Goal: Contribute content: Add original content to the website for others to see

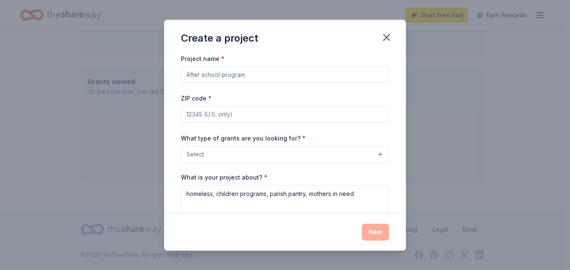
scroll to position [84, 0]
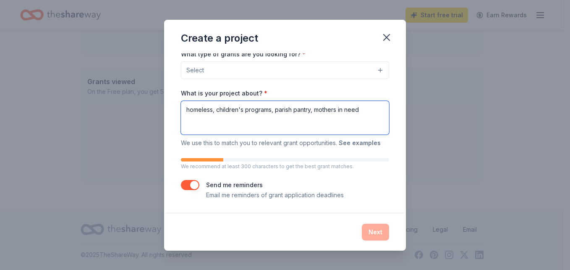
type textarea "homeless, children's programs, parish pantry, mothers in need"
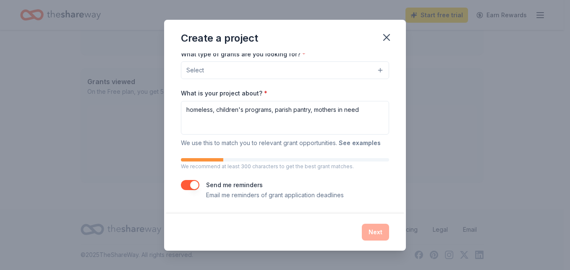
click at [352, 144] on button "See examples" at bounding box center [360, 143] width 42 height 10
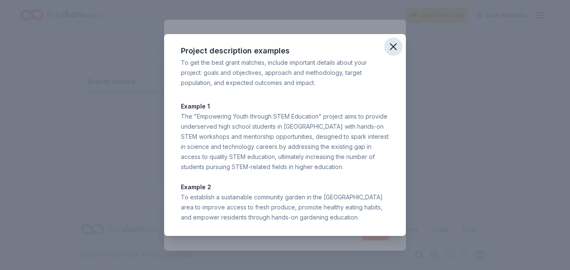
click at [393, 43] on icon "button" at bounding box center [394, 47] width 12 height 12
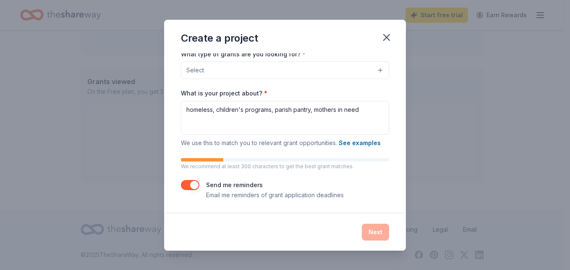
click at [373, 73] on button "Select" at bounding box center [285, 70] width 208 height 18
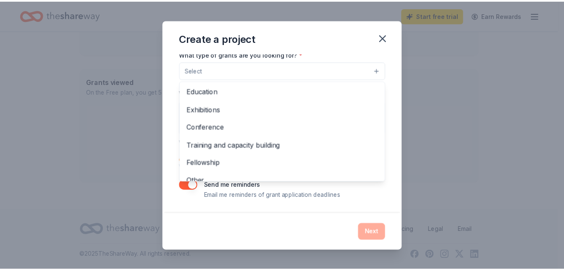
scroll to position [99, 0]
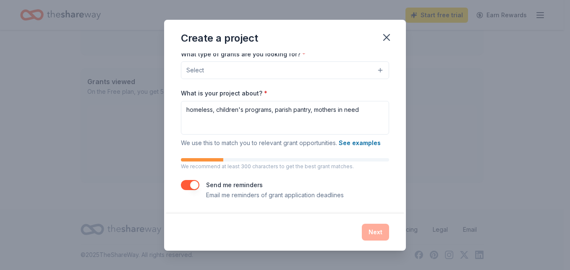
click at [376, 70] on button "Select" at bounding box center [285, 70] width 208 height 18
click at [389, 36] on icon "button" at bounding box center [387, 37] width 12 height 12
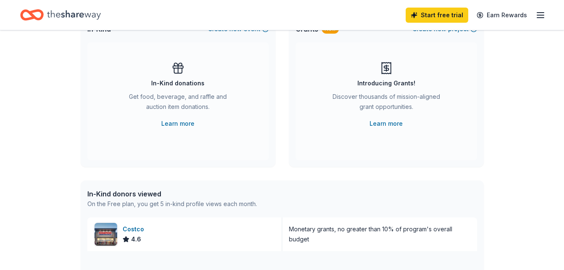
scroll to position [21, 0]
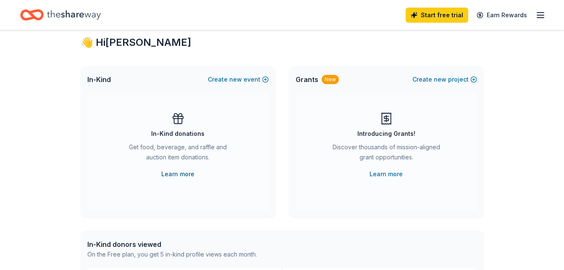
click at [177, 175] on link "Learn more" at bounding box center [177, 174] width 33 height 10
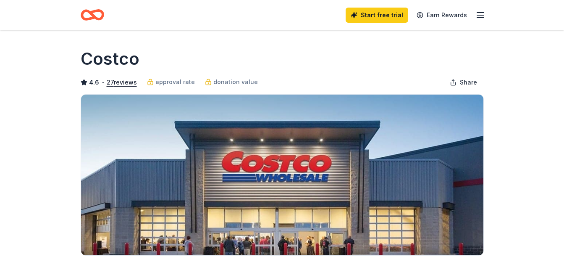
scroll to position [559, 0]
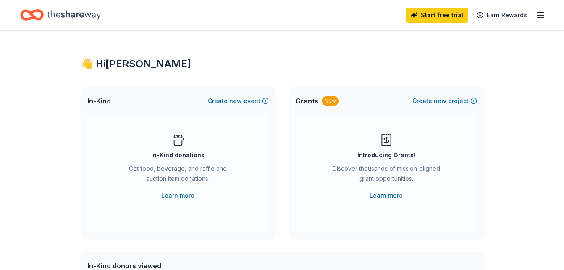
scroll to position [202, 0]
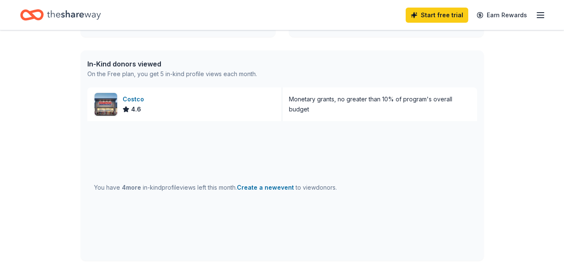
click at [117, 69] on div "On the Free plan, you get 5 in-kind profile views each month." at bounding box center [172, 74] width 170 height 10
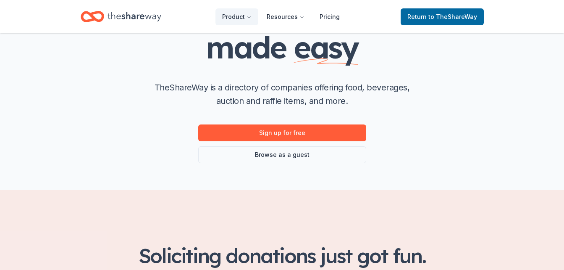
scroll to position [118, 0]
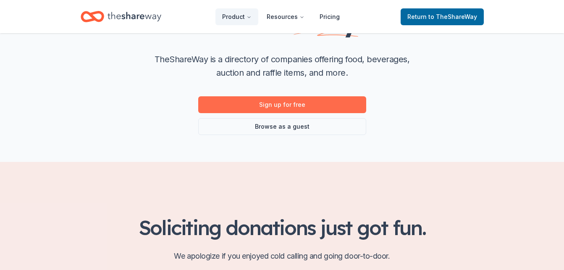
click at [279, 105] on link "Sign up for free" at bounding box center [282, 104] width 168 height 17
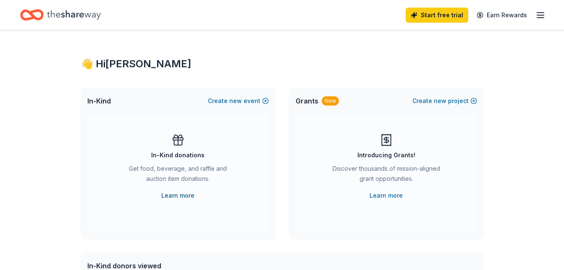
click at [171, 194] on link "Learn more" at bounding box center [177, 195] width 33 height 10
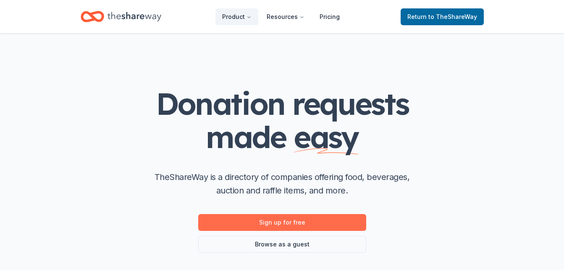
click at [279, 224] on link "Sign up for free" at bounding box center [282, 222] width 168 height 17
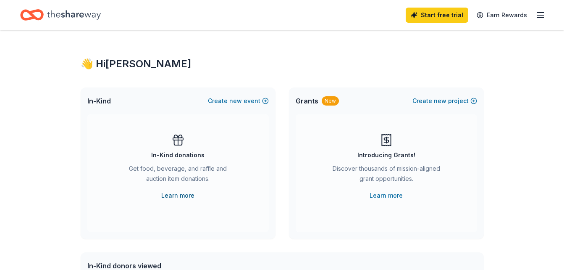
click at [181, 193] on link "Learn more" at bounding box center [177, 195] width 33 height 10
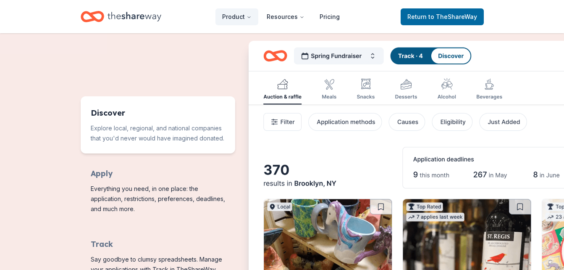
scroll to position [370, 0]
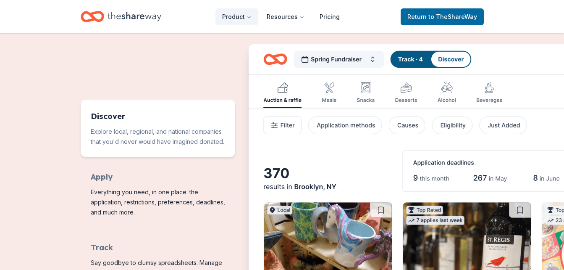
click at [279, 100] on img "Features for running your books" at bounding box center [464, 196] width 430 height 304
click at [283, 87] on img "Features for running your books" at bounding box center [464, 196] width 430 height 304
click at [457, 58] on img "Features for running your books" at bounding box center [464, 196] width 430 height 304
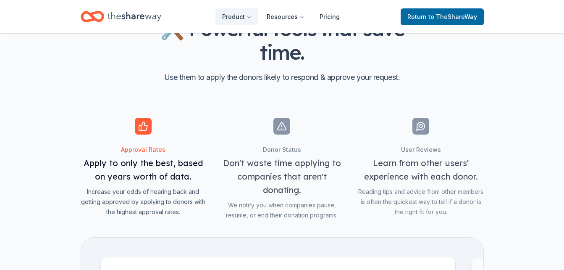
scroll to position [835, 0]
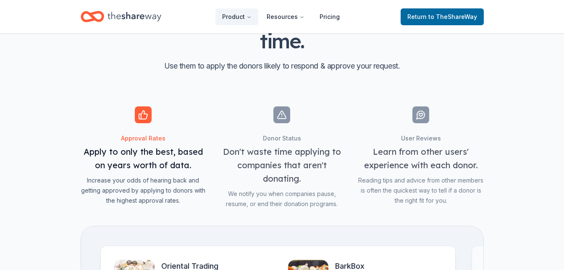
scroll to position [801, 0]
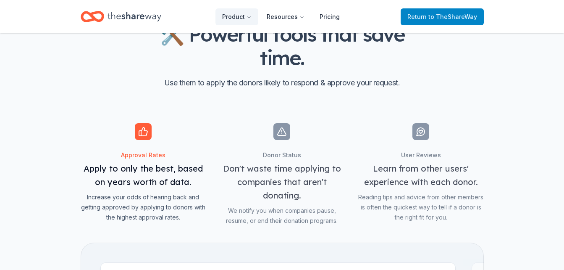
click at [427, 13] on span "Return to TheShareWay" at bounding box center [442, 17] width 70 height 10
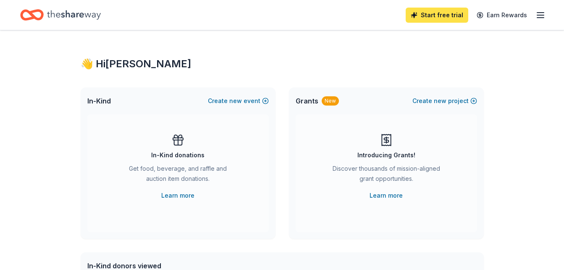
click at [436, 12] on link "Start free trial" at bounding box center [437, 15] width 63 height 15
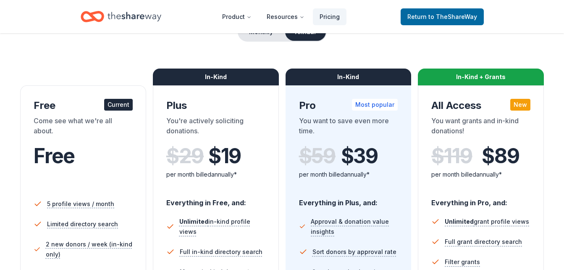
scroll to position [118, 0]
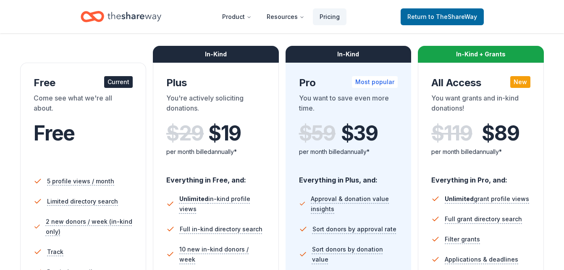
click at [78, 100] on div "Come see what we're all about." at bounding box center [83, 105] width 99 height 24
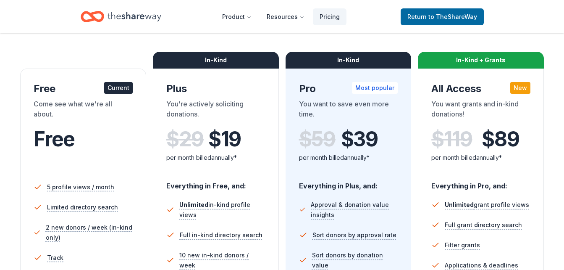
click at [119, 87] on div "Current" at bounding box center [118, 88] width 29 height 12
click at [434, 14] on span "to TheShareWay" at bounding box center [452, 16] width 49 height 7
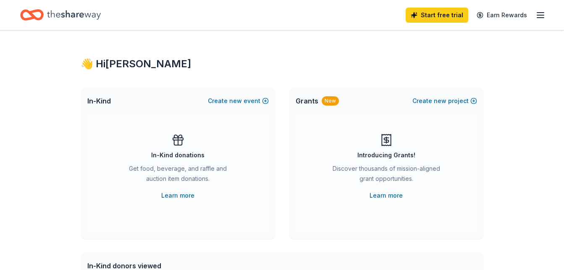
click at [98, 102] on span "In-Kind" at bounding box center [99, 101] width 24 height 10
click at [188, 194] on link "Learn more" at bounding box center [177, 195] width 33 height 10
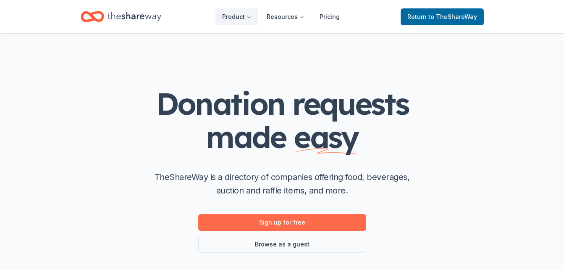
click at [279, 218] on link "Sign up for free" at bounding box center [282, 222] width 168 height 17
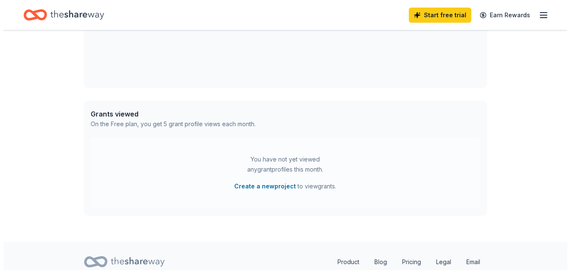
scroll to position [407, 0]
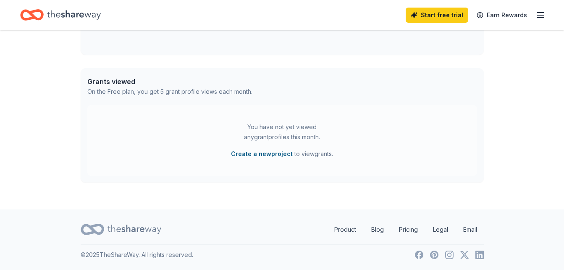
click at [274, 152] on button "Create a new project" at bounding box center [262, 154] width 62 height 10
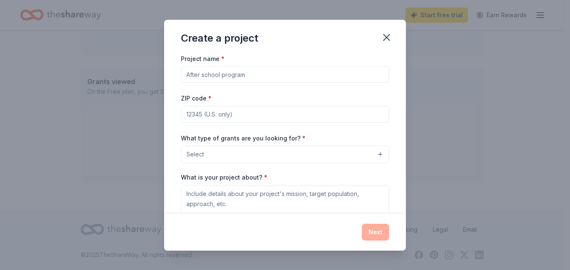
click at [249, 118] on input "ZIP code *" at bounding box center [285, 114] width 208 height 17
type input "92345"
click at [372, 155] on button "Select" at bounding box center [285, 154] width 208 height 18
click at [379, 219] on div "Create a project Project name * ZIP code * 92345 What type of grants are you lo…" at bounding box center [285, 135] width 242 height 231
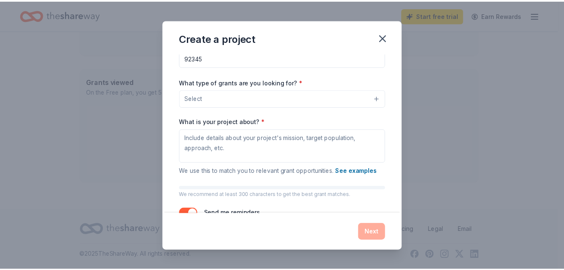
scroll to position [84, 0]
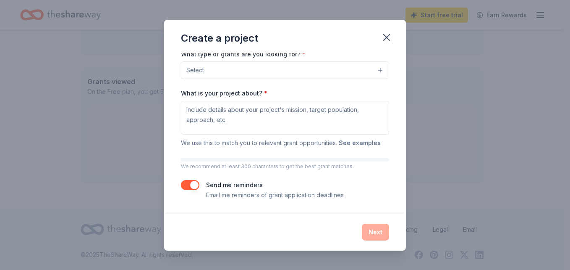
click at [354, 145] on button "See examples" at bounding box center [360, 143] width 42 height 10
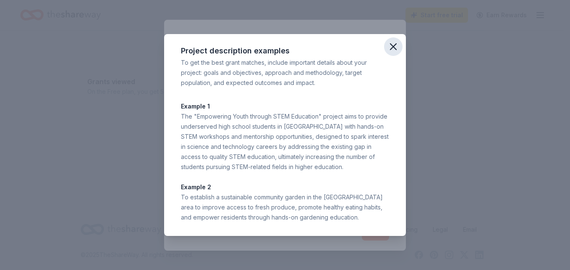
click at [394, 45] on icon "button" at bounding box center [394, 47] width 12 height 12
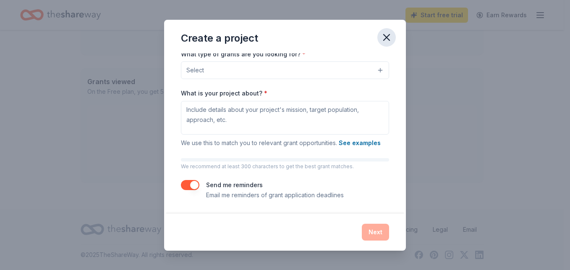
click at [389, 41] on icon "button" at bounding box center [387, 37] width 12 height 12
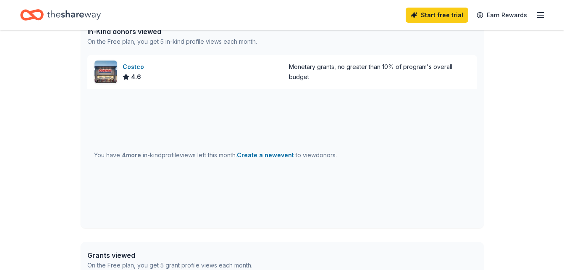
scroll to position [223, 0]
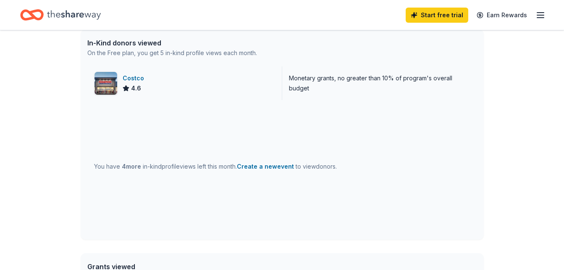
click at [108, 82] on img at bounding box center [105, 83] width 23 height 23
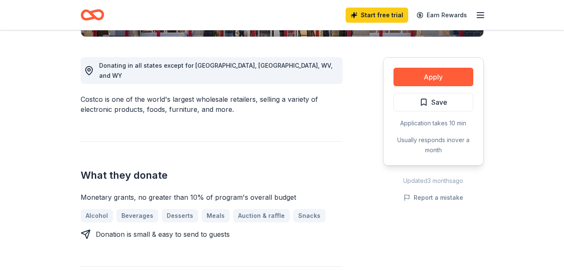
scroll to position [235, 0]
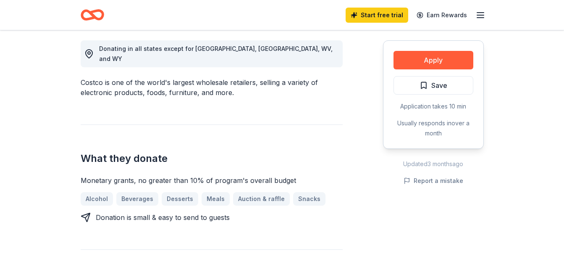
click at [254, 192] on div "Alcohol Beverages Desserts Meals Auction & raffle Snacks" at bounding box center [212, 198] width 262 height 13
click at [416, 61] on button "Apply" at bounding box center [433, 60] width 80 height 18
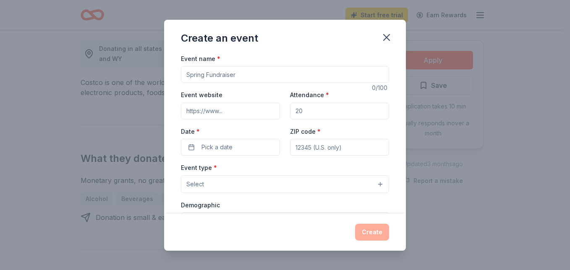
click at [246, 75] on input "Event name *" at bounding box center [285, 74] width 208 height 17
click at [372, 183] on button "Select" at bounding box center [285, 184] width 208 height 18
click at [386, 39] on div "Create an event Event name * 0 /100 Event website Attendance * Date * Pick a da…" at bounding box center [285, 135] width 242 height 231
click at [385, 35] on icon "button" at bounding box center [387, 37] width 6 height 6
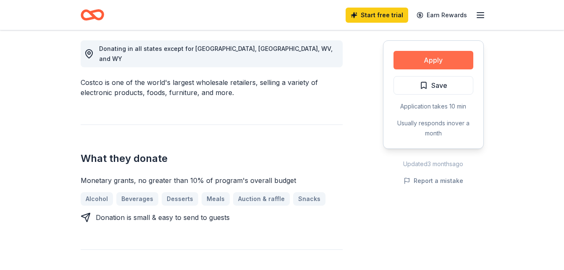
click at [431, 61] on button "Apply" at bounding box center [433, 60] width 80 height 18
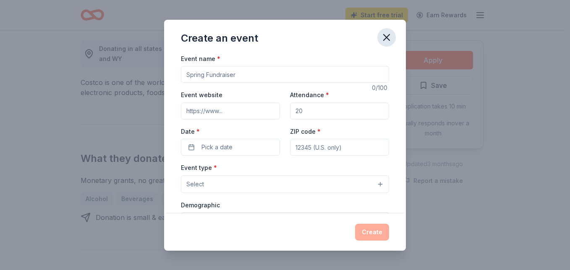
click at [387, 37] on icon "button" at bounding box center [387, 37] width 6 height 6
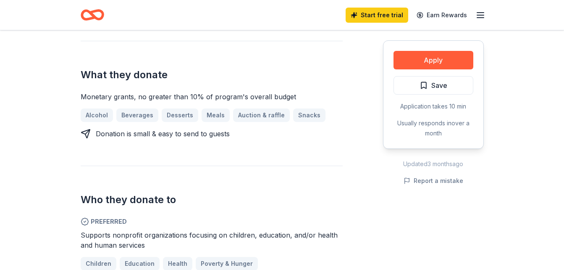
scroll to position [280, 0]
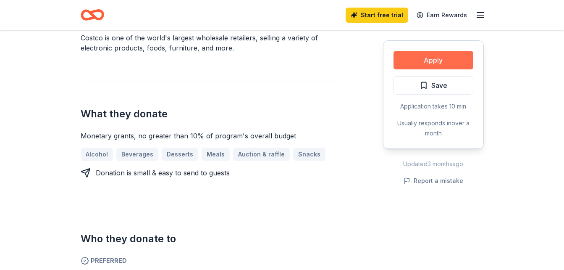
click at [447, 57] on button "Apply" at bounding box center [433, 60] width 80 height 18
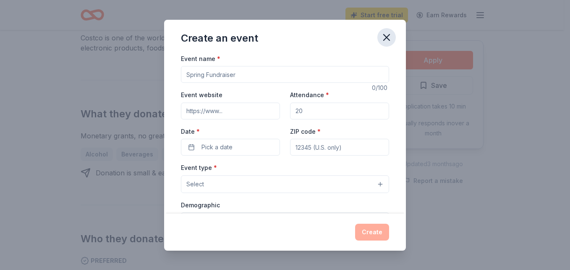
click at [386, 37] on icon "button" at bounding box center [387, 37] width 6 height 6
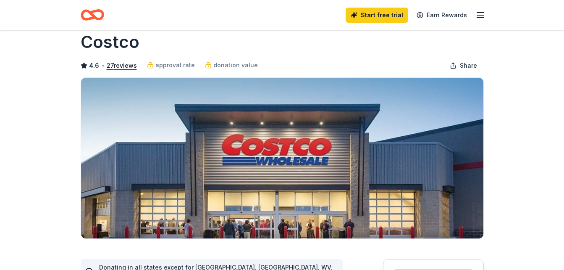
scroll to position [0, 0]
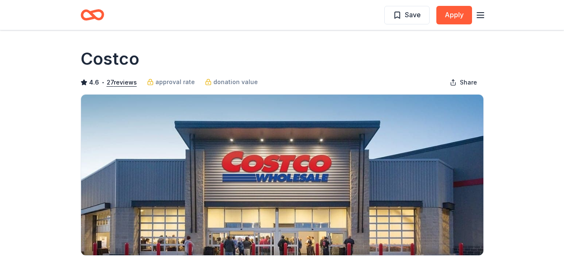
click at [482, 15] on line "button" at bounding box center [480, 15] width 7 height 0
